Goal: Transaction & Acquisition: Purchase product/service

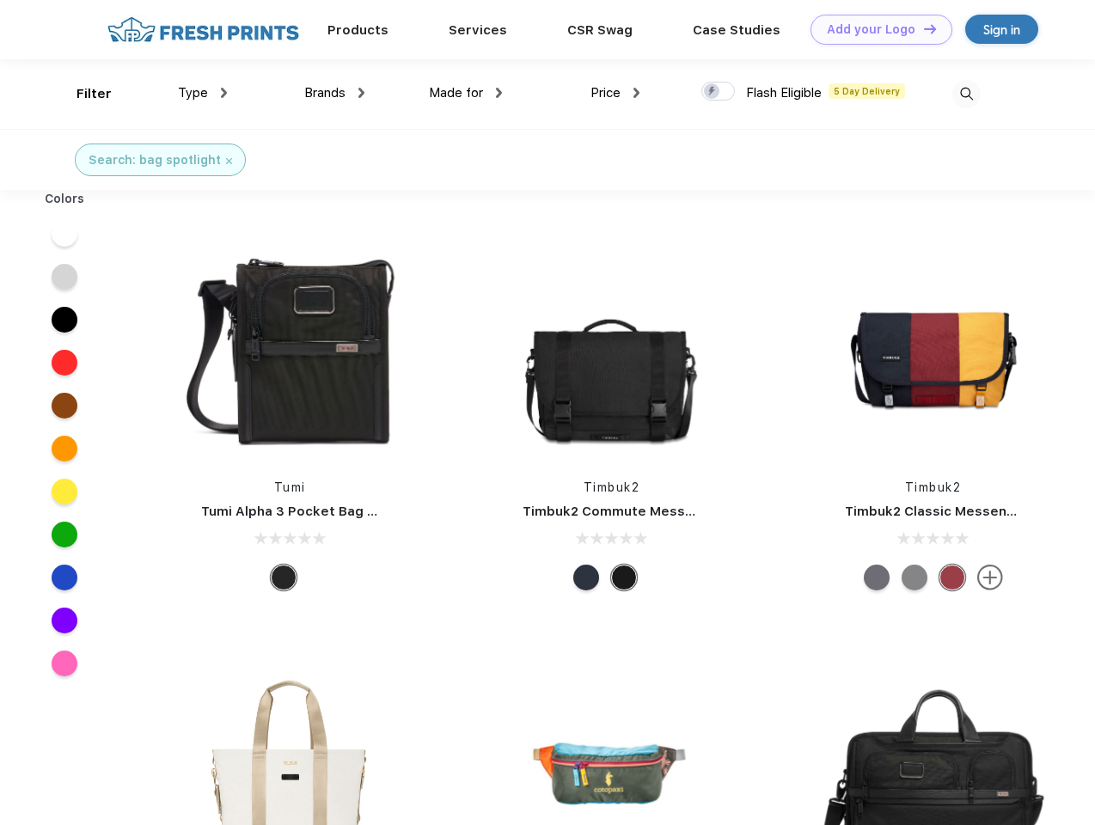
scroll to position [1, 0]
click at [875, 29] on link "Add your Logo Design Tool" at bounding box center [881, 30] width 142 height 30
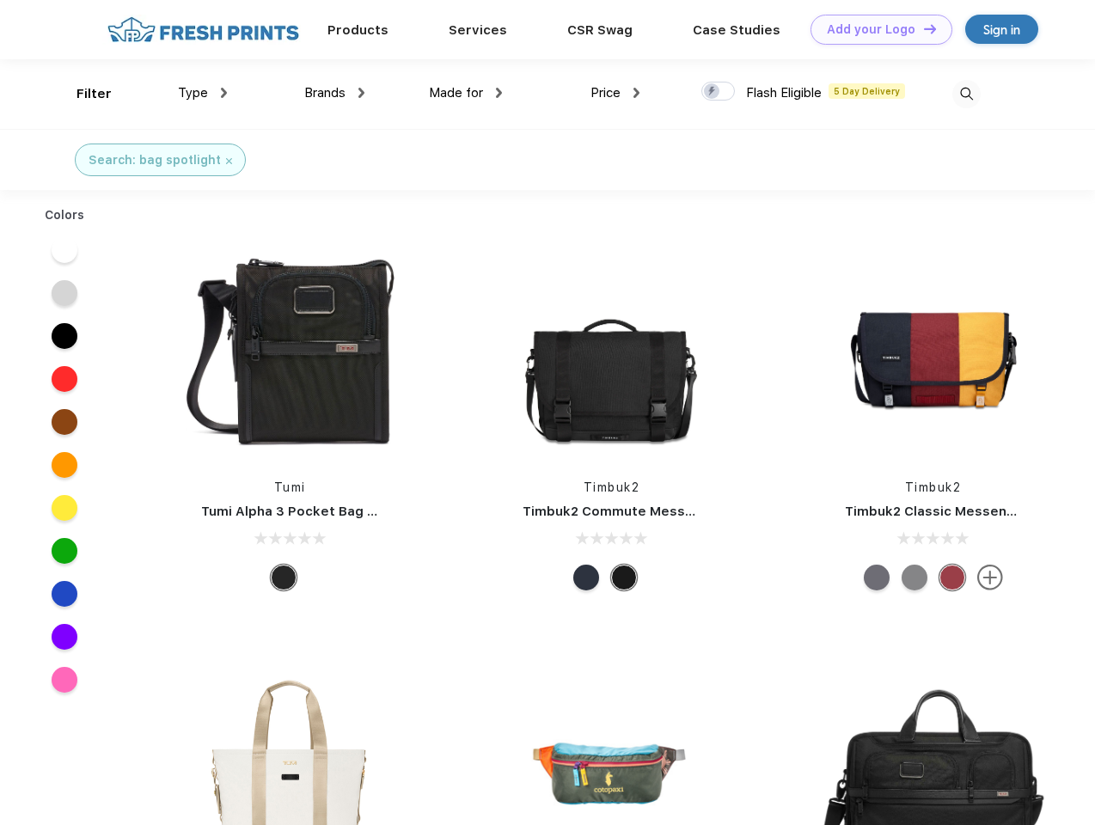
click at [0, 0] on div "Design Tool" at bounding box center [0, 0] width 0 height 0
click at [922, 28] on link "Add your Logo Design Tool" at bounding box center [881, 30] width 142 height 30
click at [82, 94] on div "Filter" at bounding box center [93, 94] width 35 height 20
click at [203, 93] on span "Type" at bounding box center [193, 92] width 30 height 15
click at [334, 93] on span "Brands" at bounding box center [324, 92] width 41 height 15
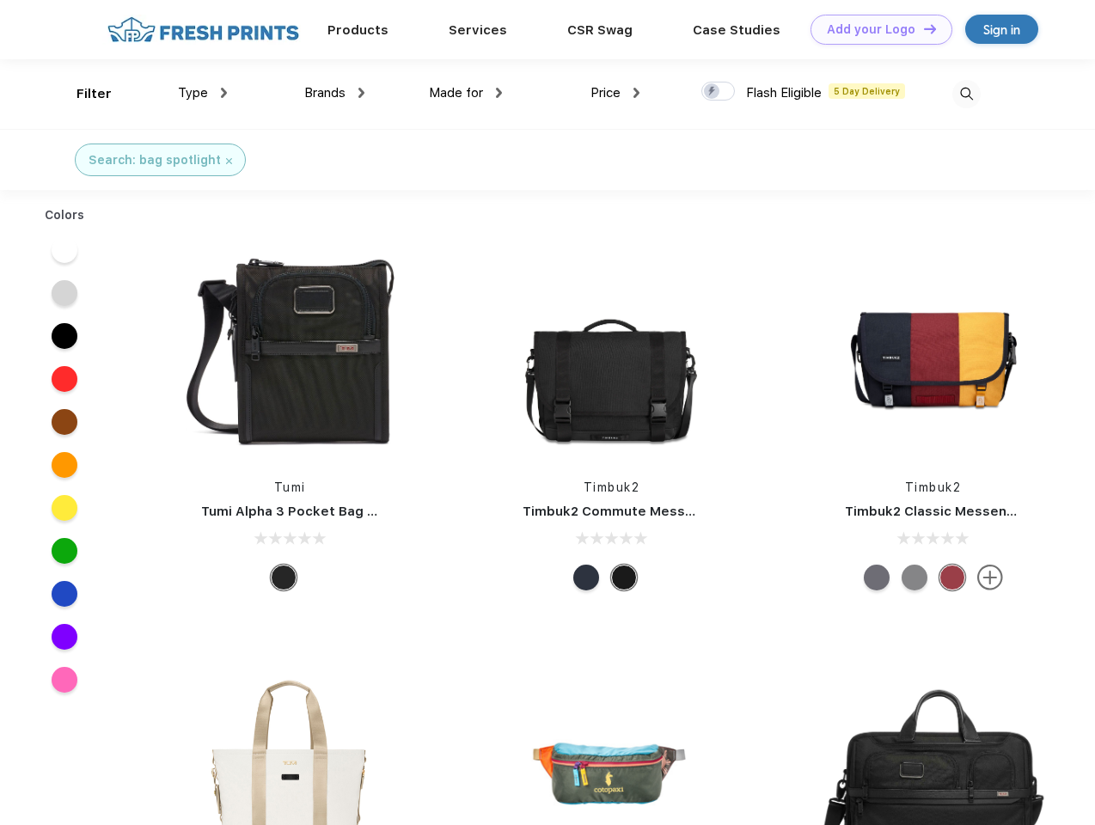
click at [466, 93] on span "Made for" at bounding box center [456, 92] width 54 height 15
click at [615, 93] on span "Price" at bounding box center [605, 92] width 30 height 15
click at [718, 92] on div at bounding box center [718, 91] width 34 height 19
click at [712, 92] on input "checkbox" at bounding box center [706, 86] width 11 height 11
click at [966, 94] on img at bounding box center [966, 94] width 28 height 28
